Goal: Transaction & Acquisition: Purchase product/service

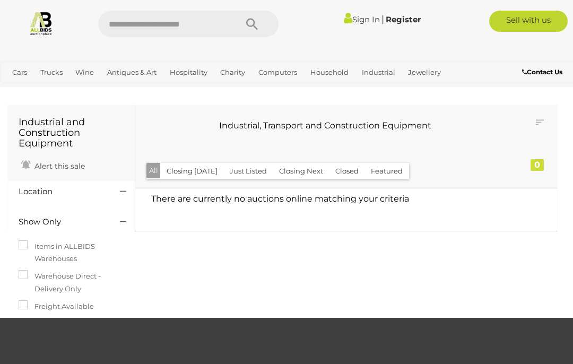
click at [41, 28] on img at bounding box center [41, 23] width 25 height 25
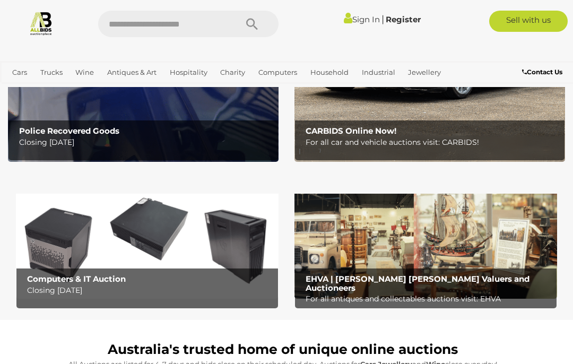
scroll to position [187, 0]
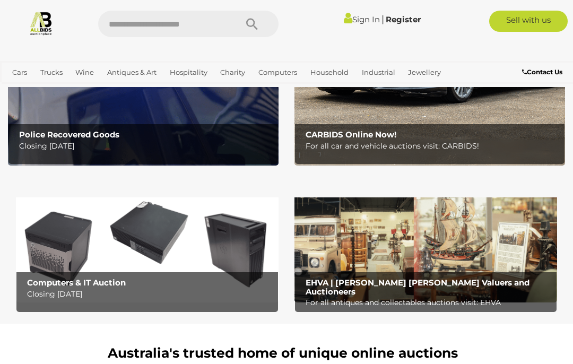
click at [358, 19] on link "Sign In" at bounding box center [362, 19] width 36 height 10
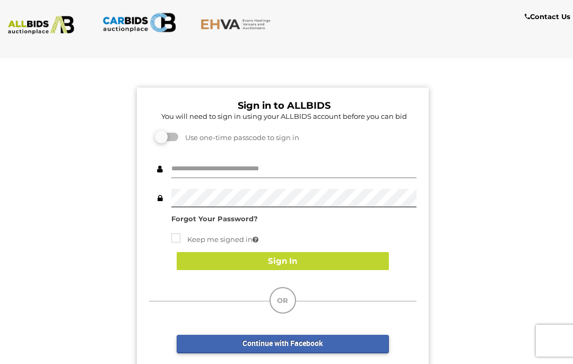
click at [185, 172] on input "text" at bounding box center [293, 169] width 245 height 19
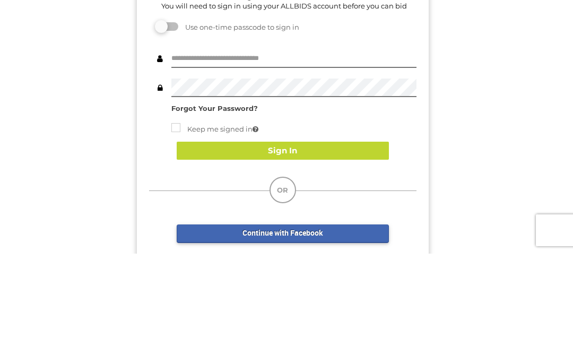
scroll to position [110, 0]
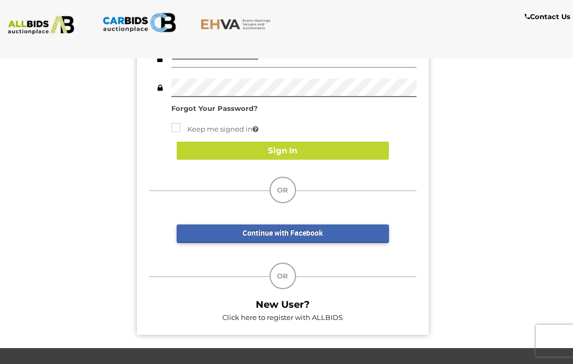
type input "******"
click at [341, 151] on button "Sign In" at bounding box center [283, 151] width 212 height 19
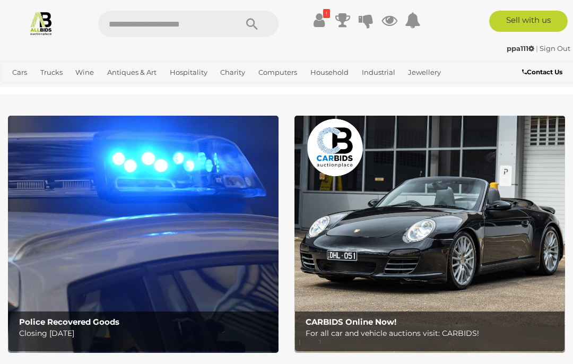
click at [413, 20] on icon at bounding box center [413, 20] width 16 height 19
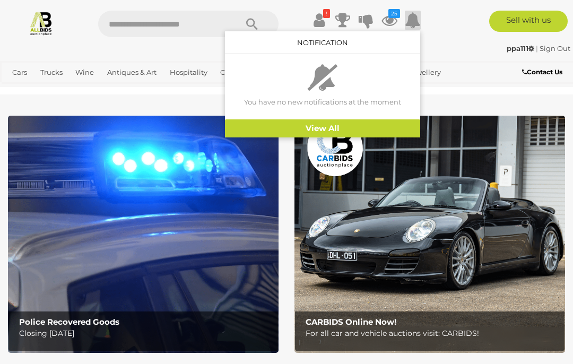
click at [321, 22] on icon at bounding box center [318, 20] width 11 height 19
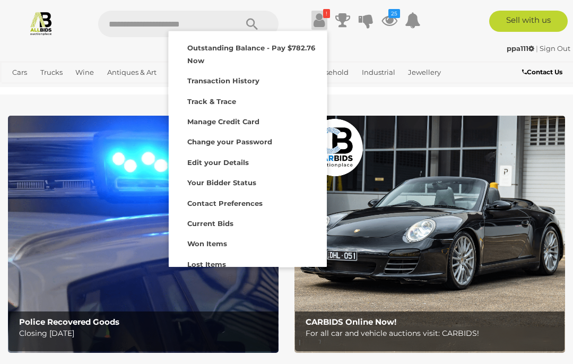
click at [389, 25] on icon at bounding box center [389, 20] width 16 height 19
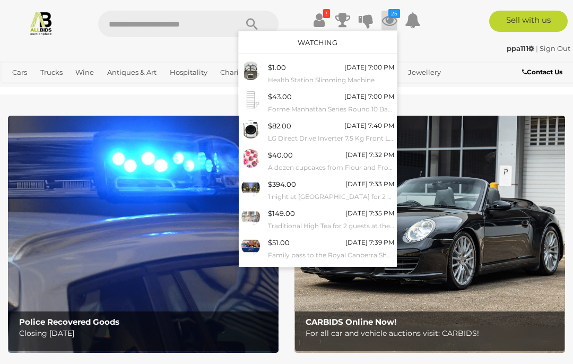
click at [480, 109] on div at bounding box center [286, 182] width 573 height 364
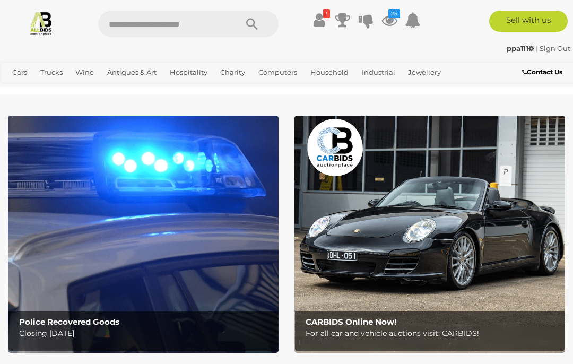
click at [388, 24] on icon at bounding box center [389, 20] width 16 height 19
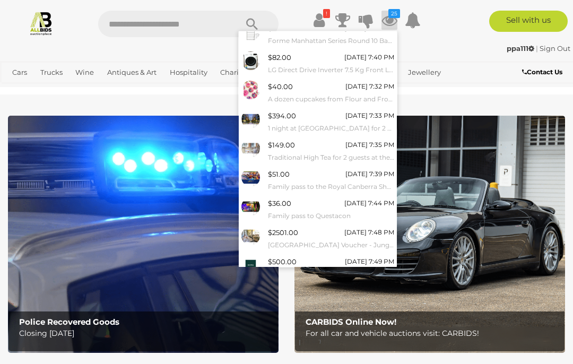
scroll to position [68, 0]
click at [357, 284] on link "View All" at bounding box center [318, 291] width 158 height 19
click at [22, 47] on div "ppa111 | Sign Out" at bounding box center [286, 48] width 567 height 12
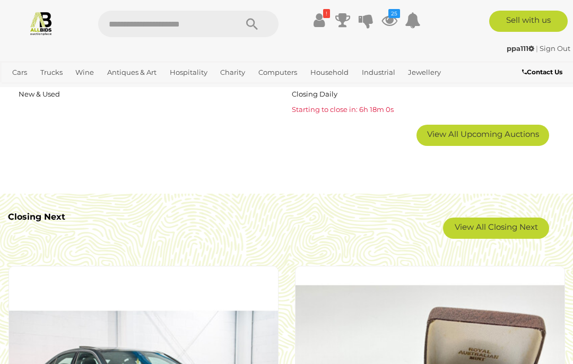
scroll to position [1786, 0]
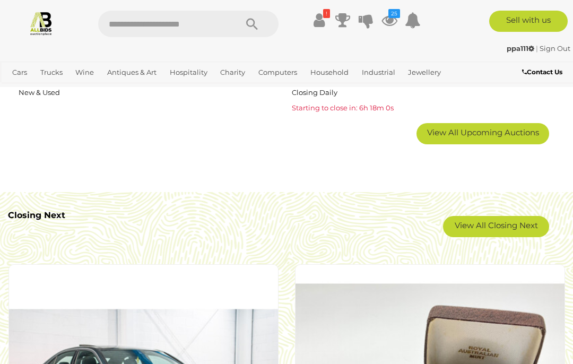
click at [497, 135] on link "View All Upcoming Auctions" at bounding box center [482, 133] width 133 height 21
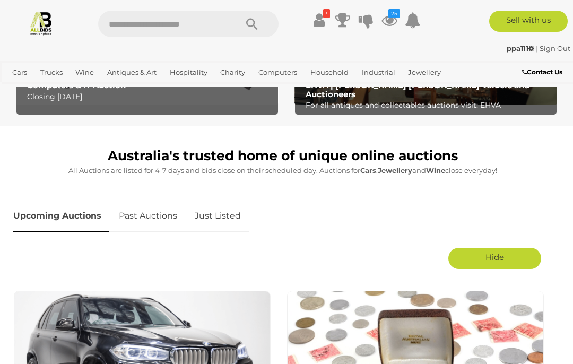
scroll to position [365, 0]
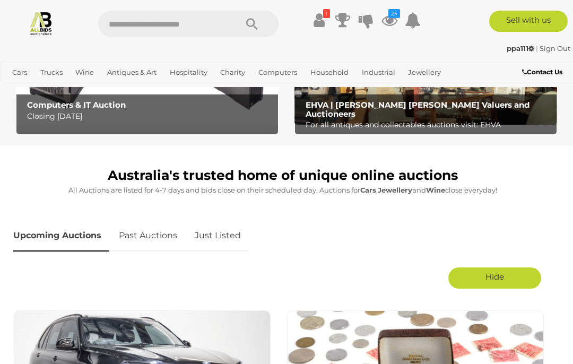
click at [223, 241] on link "Just Listed" at bounding box center [218, 235] width 62 height 31
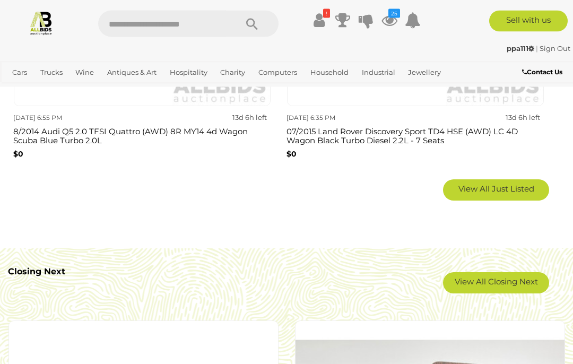
scroll to position [1818, 0]
click at [497, 185] on span "View All Just Listed" at bounding box center [496, 188] width 76 height 10
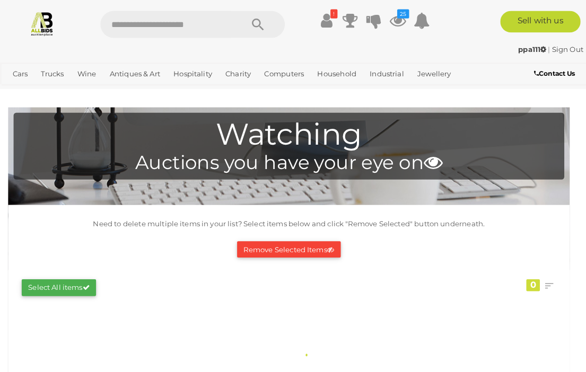
scroll to position [2, 0]
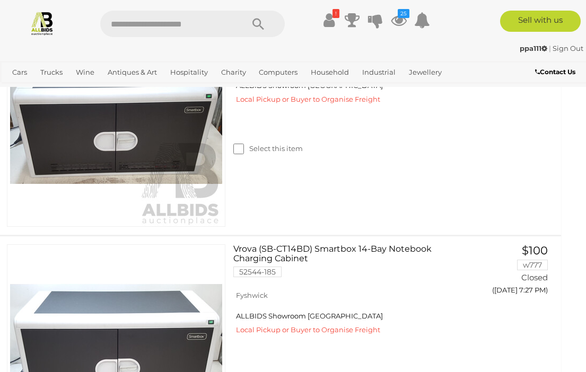
scroll to position [6842, 8]
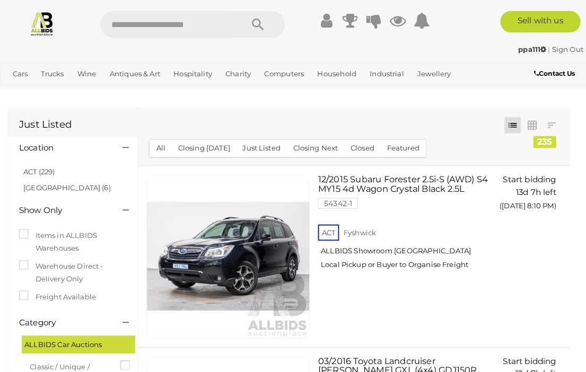
scroll to position [2, 0]
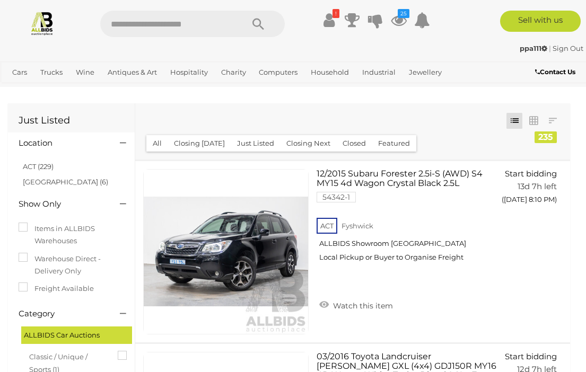
click at [34, 167] on link "ACT (229)" at bounding box center [38, 166] width 31 height 8
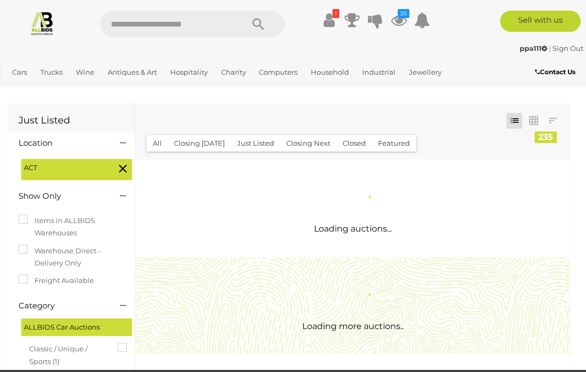
scroll to position [0, 0]
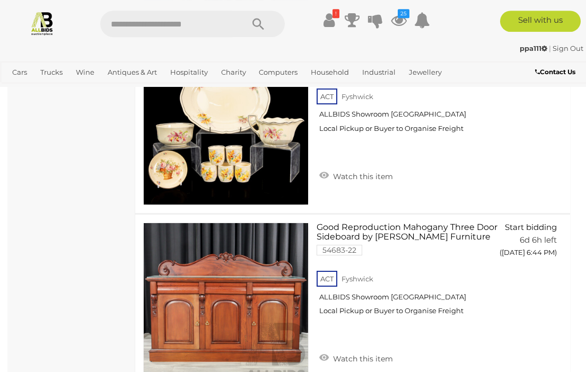
scroll to position [7926, 0]
click at [327, 350] on link "Watch this item" at bounding box center [356, 358] width 79 height 16
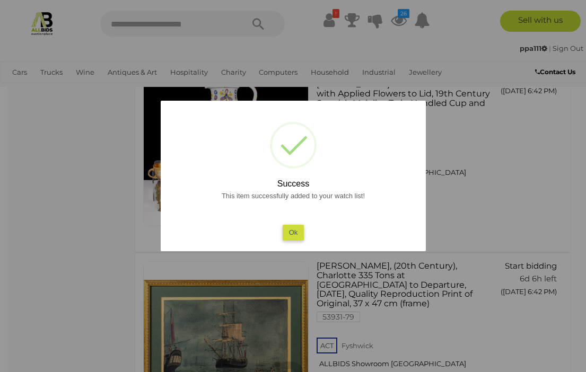
scroll to position [6922, 0]
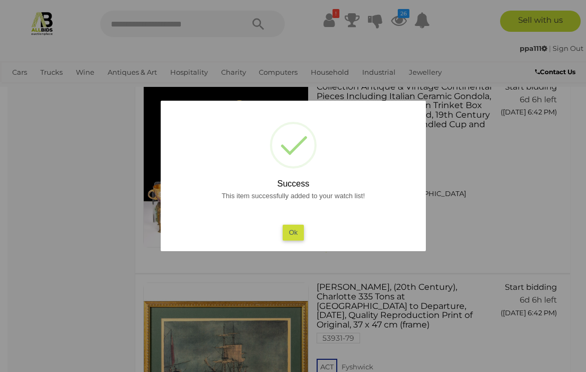
click at [293, 240] on button "Ok" at bounding box center [293, 232] width 22 height 15
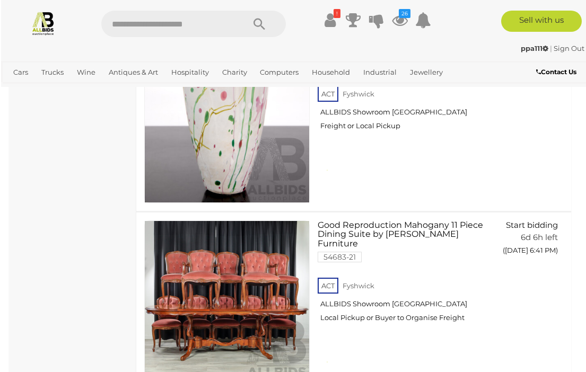
scroll to position [6602, 0]
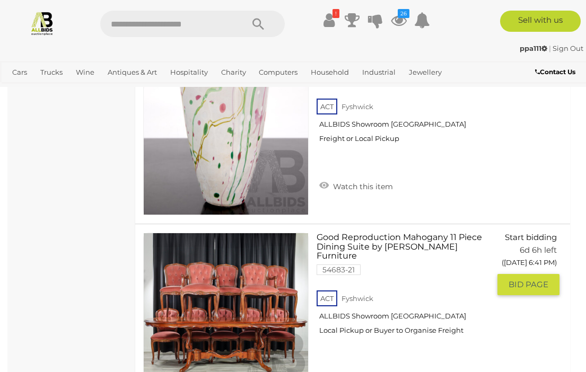
click at [328, 363] on link "Watch this item" at bounding box center [356, 378] width 79 height 16
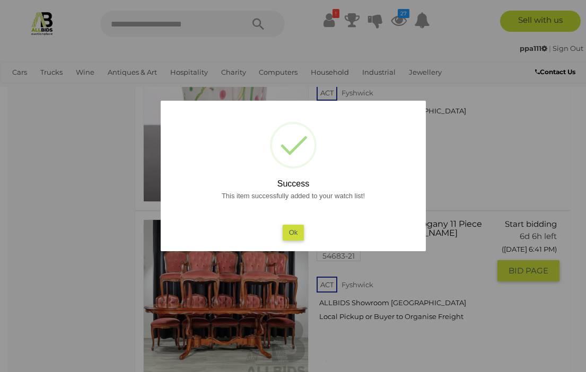
click at [294, 240] on button "Ok" at bounding box center [293, 232] width 22 height 15
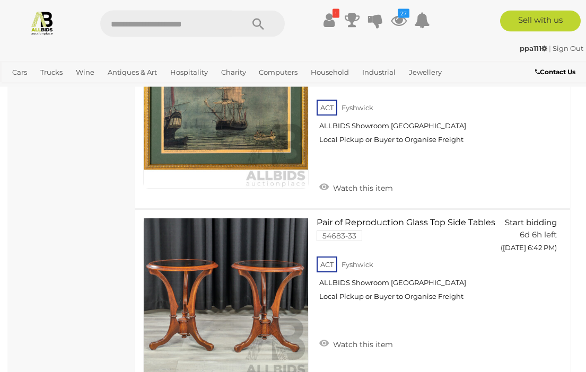
scroll to position [7198, 0]
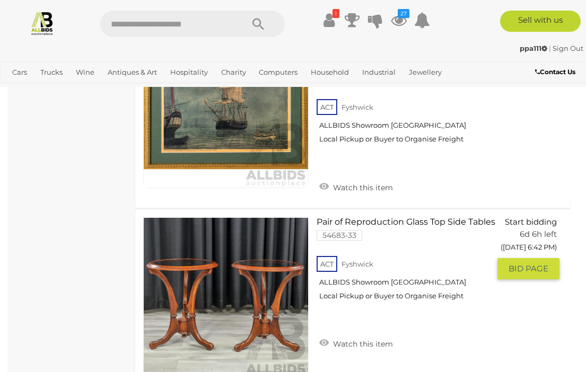
click at [328, 335] on link "Watch this item" at bounding box center [356, 343] width 79 height 16
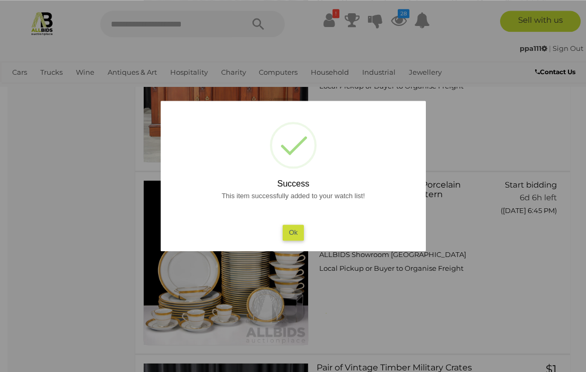
scroll to position [8133, 0]
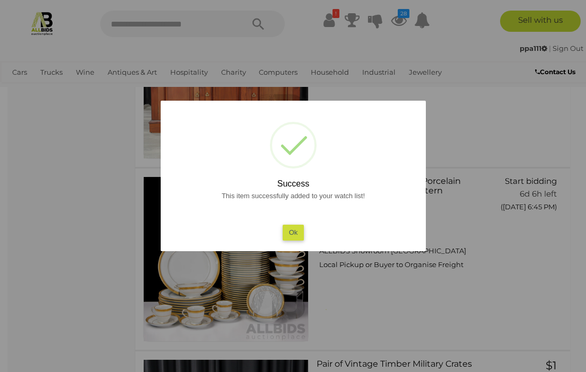
click at [284, 240] on button "Ok" at bounding box center [293, 232] width 22 height 15
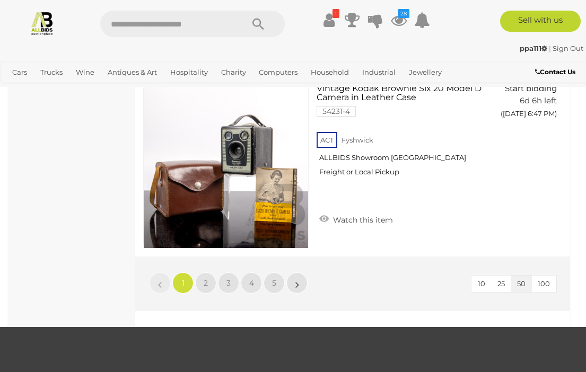
scroll to position [9184, 0]
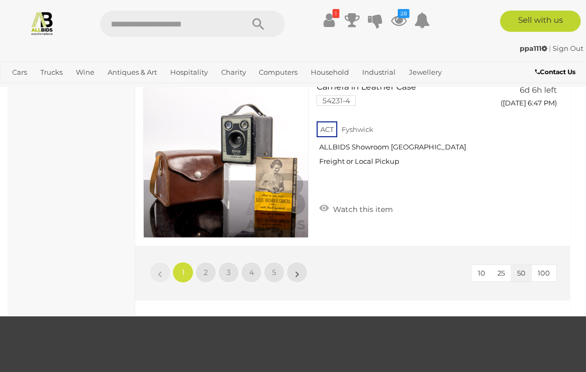
click at [199, 262] on link "2" at bounding box center [205, 272] width 21 height 21
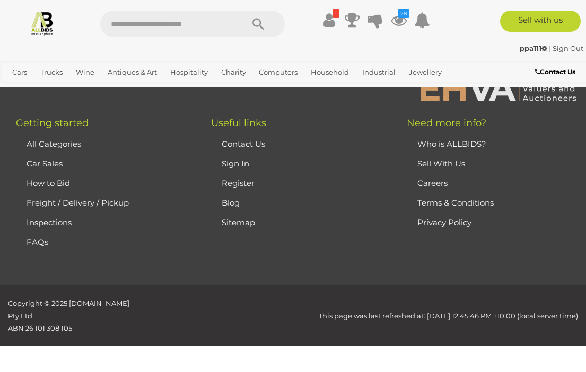
scroll to position [0, 0]
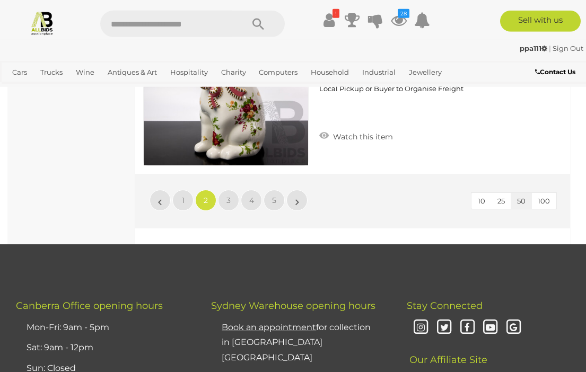
scroll to position [9159, 0]
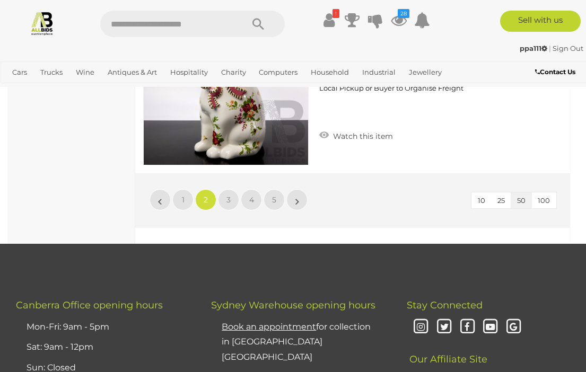
click at [225, 189] on link "3" at bounding box center [228, 199] width 21 height 21
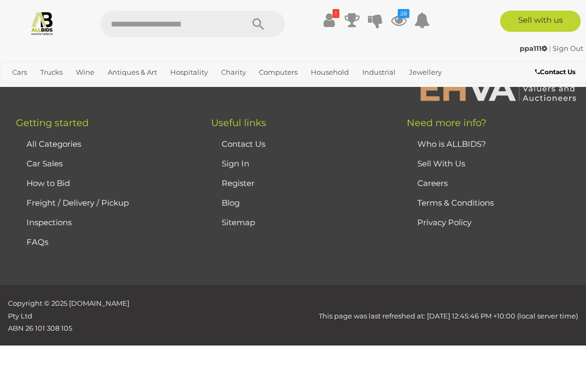
scroll to position [0, 0]
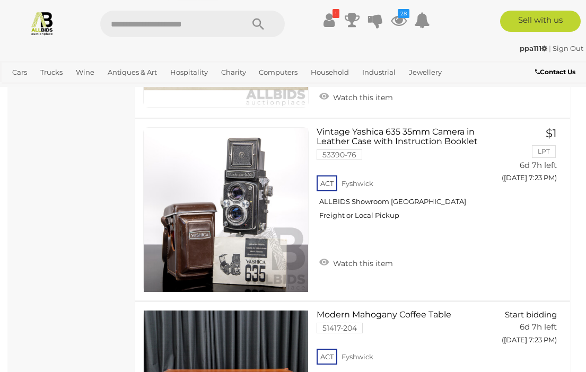
scroll to position [5392, 0]
click at [323, 255] on link "Watch this item" at bounding box center [356, 263] width 79 height 16
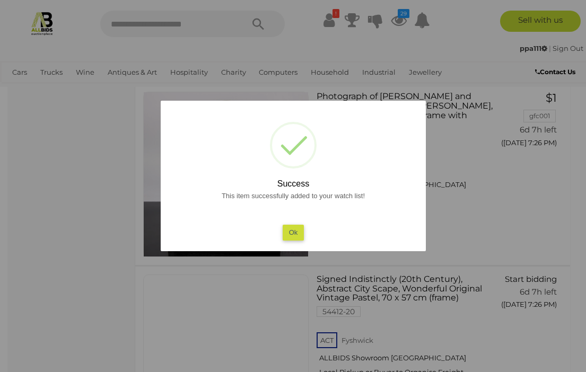
scroll to position [6501, 0]
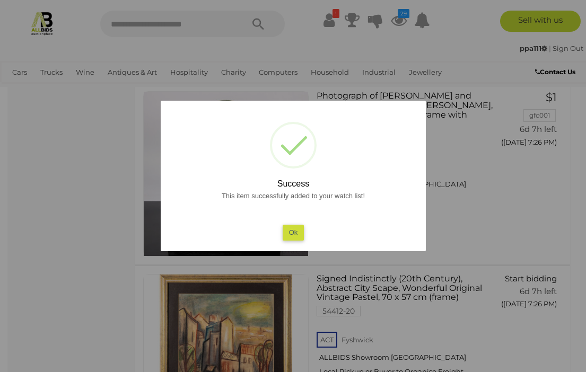
click at [294, 240] on button "Ok" at bounding box center [293, 232] width 22 height 15
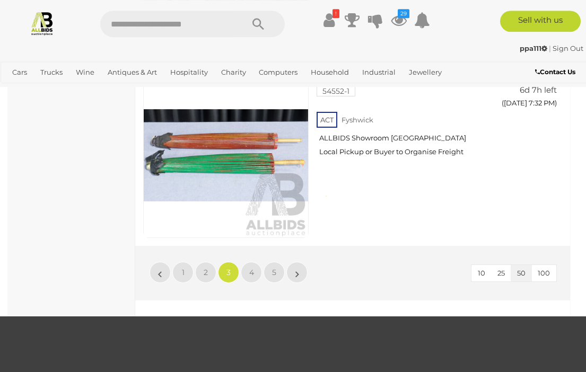
scroll to position [9085, 0]
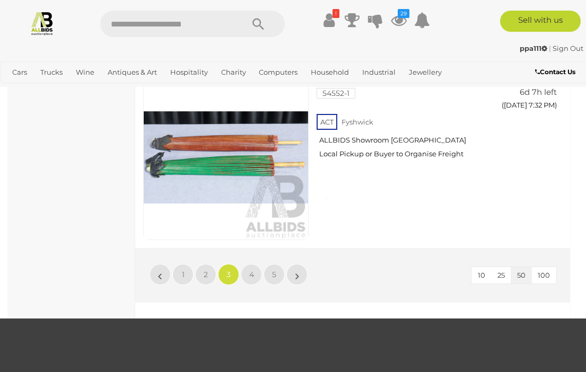
click at [255, 264] on link "4" at bounding box center [251, 274] width 21 height 21
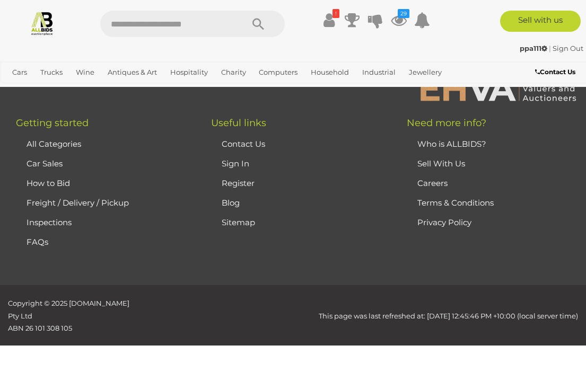
scroll to position [0, 0]
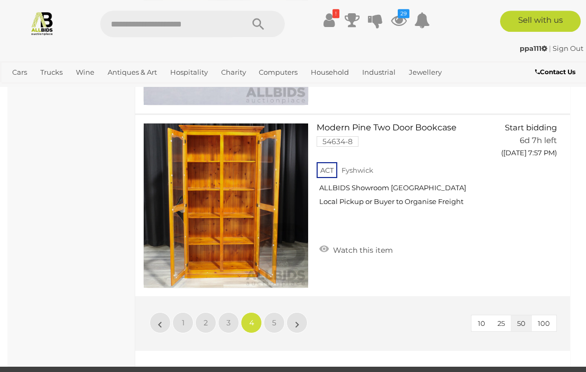
scroll to position [9119, 0]
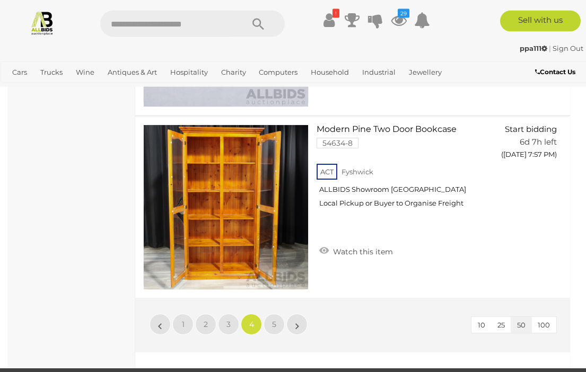
click at [281, 314] on link "5" at bounding box center [274, 324] width 21 height 21
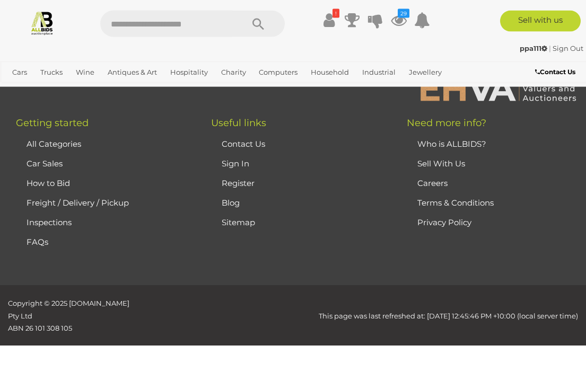
scroll to position [0, 0]
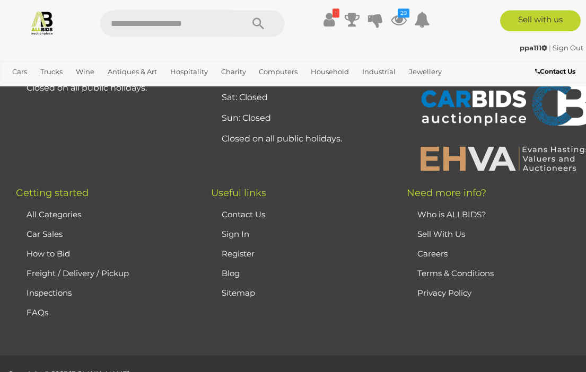
scroll to position [5621, 0]
